Goal: Task Accomplishment & Management: Manage account settings

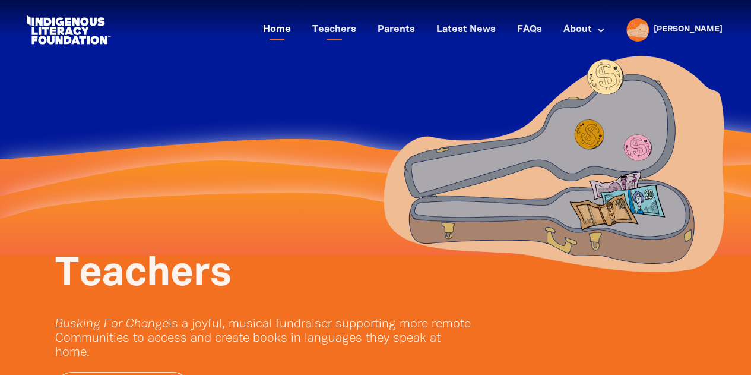
click at [298, 33] on link "Home" at bounding box center [277, 30] width 42 height 20
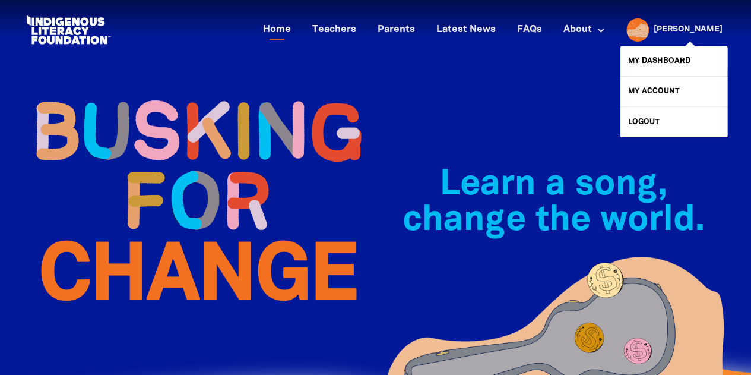
click at [649, 27] on div at bounding box center [635, 29] width 29 height 29
click at [674, 64] on link "My Dashboard" at bounding box center [674, 61] width 107 height 30
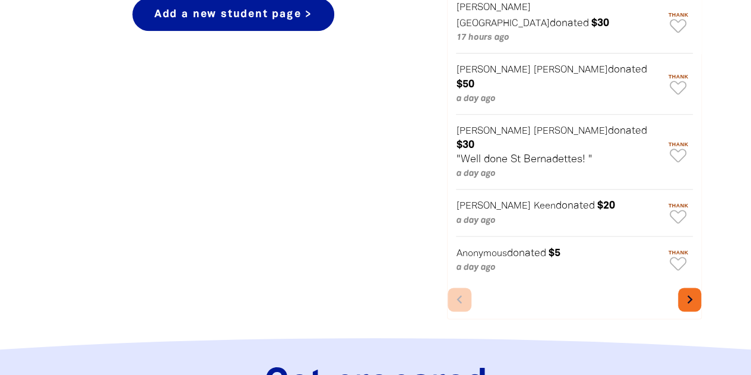
scroll to position [657, 0]
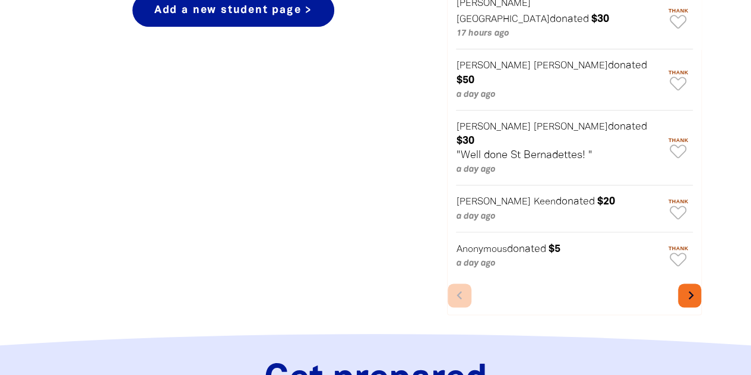
click at [687, 287] on icon "chevron_right" at bounding box center [690, 295] width 17 height 17
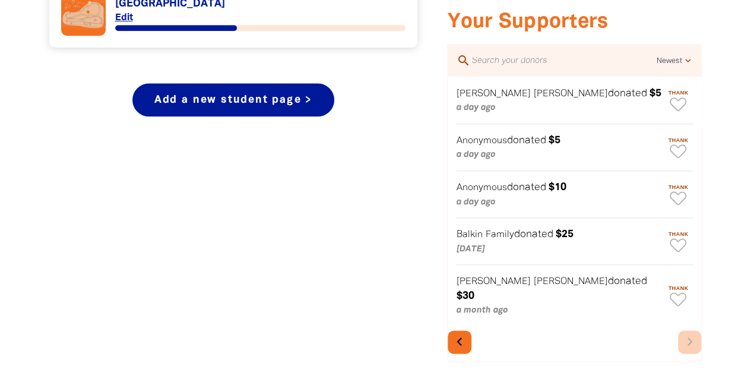
scroll to position [568, 0]
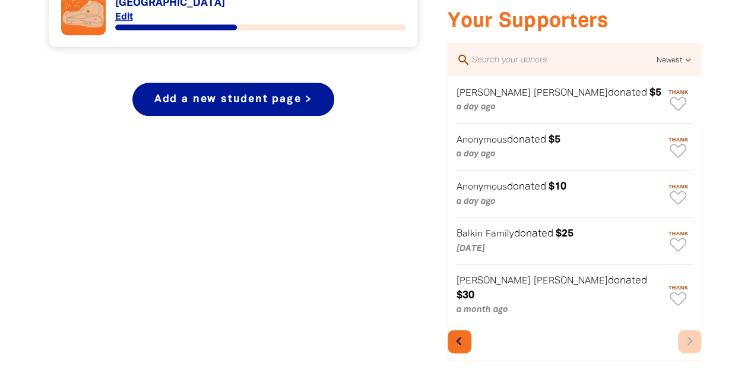
click at [466, 333] on icon "chevron_left" at bounding box center [459, 341] width 17 height 17
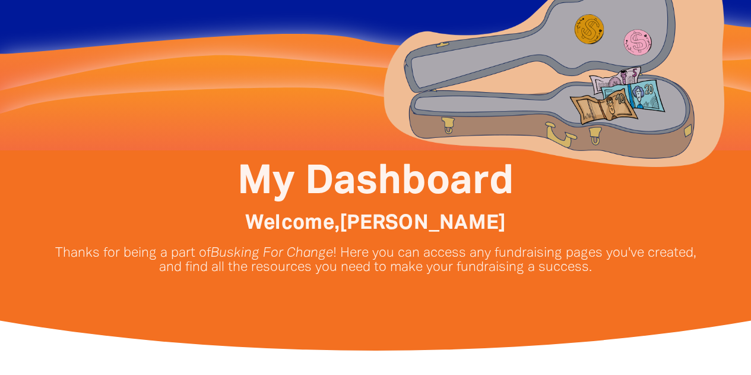
scroll to position [0, 0]
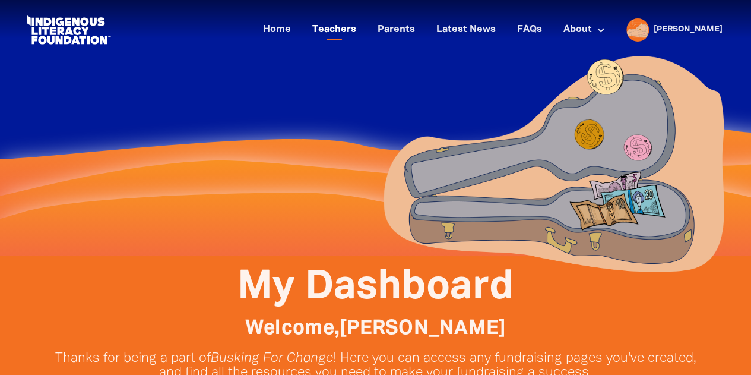
click at [363, 33] on link "Teachers" at bounding box center [334, 30] width 58 height 20
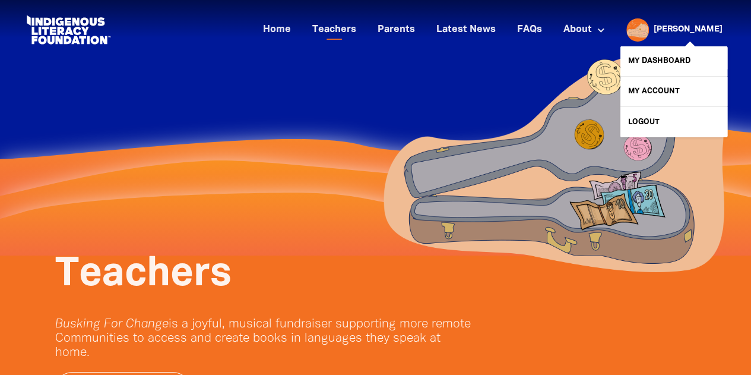
click at [708, 30] on link "[PERSON_NAME]" at bounding box center [688, 30] width 69 height 8
click at [655, 88] on link "My Account" at bounding box center [674, 92] width 107 height 30
select select "teacher"
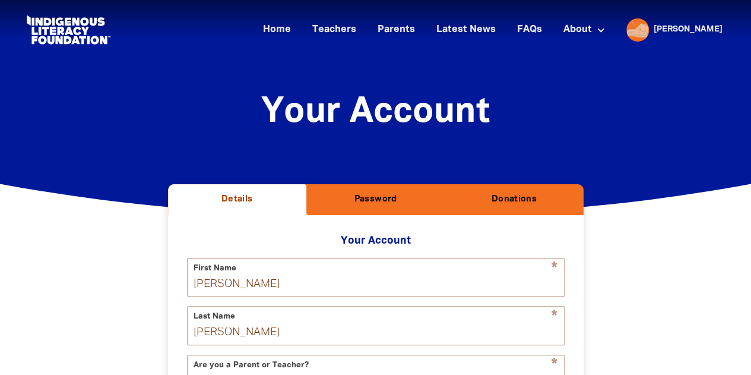
select select "AU"
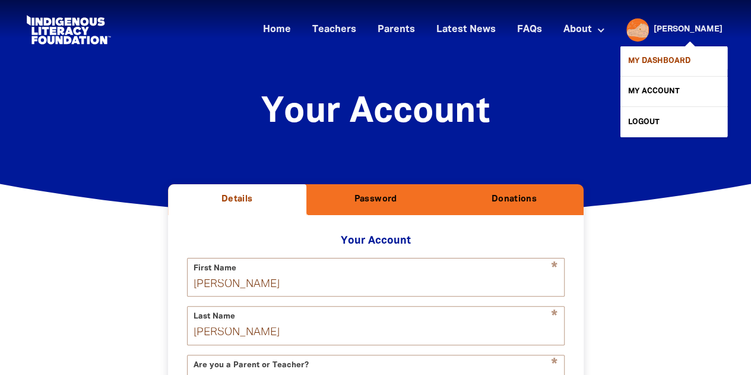
click at [696, 59] on link "My Dashboard" at bounding box center [674, 61] width 107 height 30
